Goal: Check status: Check status

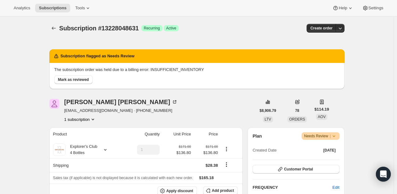
scroll to position [62, 0]
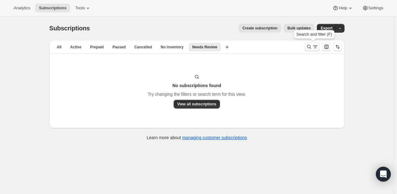
click at [310, 46] on icon "Search and filter results" at bounding box center [309, 47] width 6 height 6
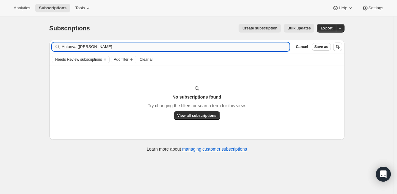
drag, startPoint x: 89, startPoint y: 46, endPoint x: 82, endPoint y: 45, distance: 7.5
click at [82, 45] on input "Antonya ([PERSON_NAME]" at bounding box center [176, 47] width 228 height 9
drag, startPoint x: 78, startPoint y: 47, endPoint x: 65, endPoint y: 44, distance: 14.0
click at [65, 44] on input "[PERSON_NAME]" at bounding box center [176, 47] width 228 height 9
type input "blackstone"
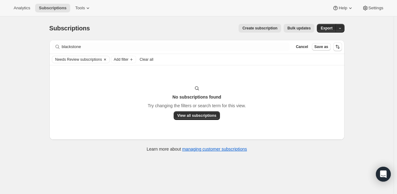
click at [107, 59] on icon "Clear" at bounding box center [104, 59] width 5 height 5
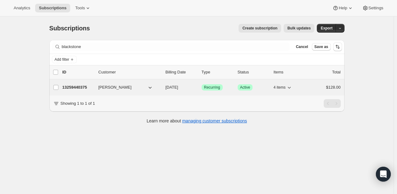
click at [74, 85] on p "13259440375" at bounding box center [77, 87] width 31 height 6
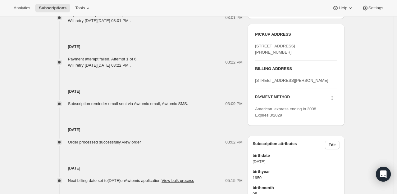
scroll to position [342, 0]
